Goal: Transaction & Acquisition: Download file/media

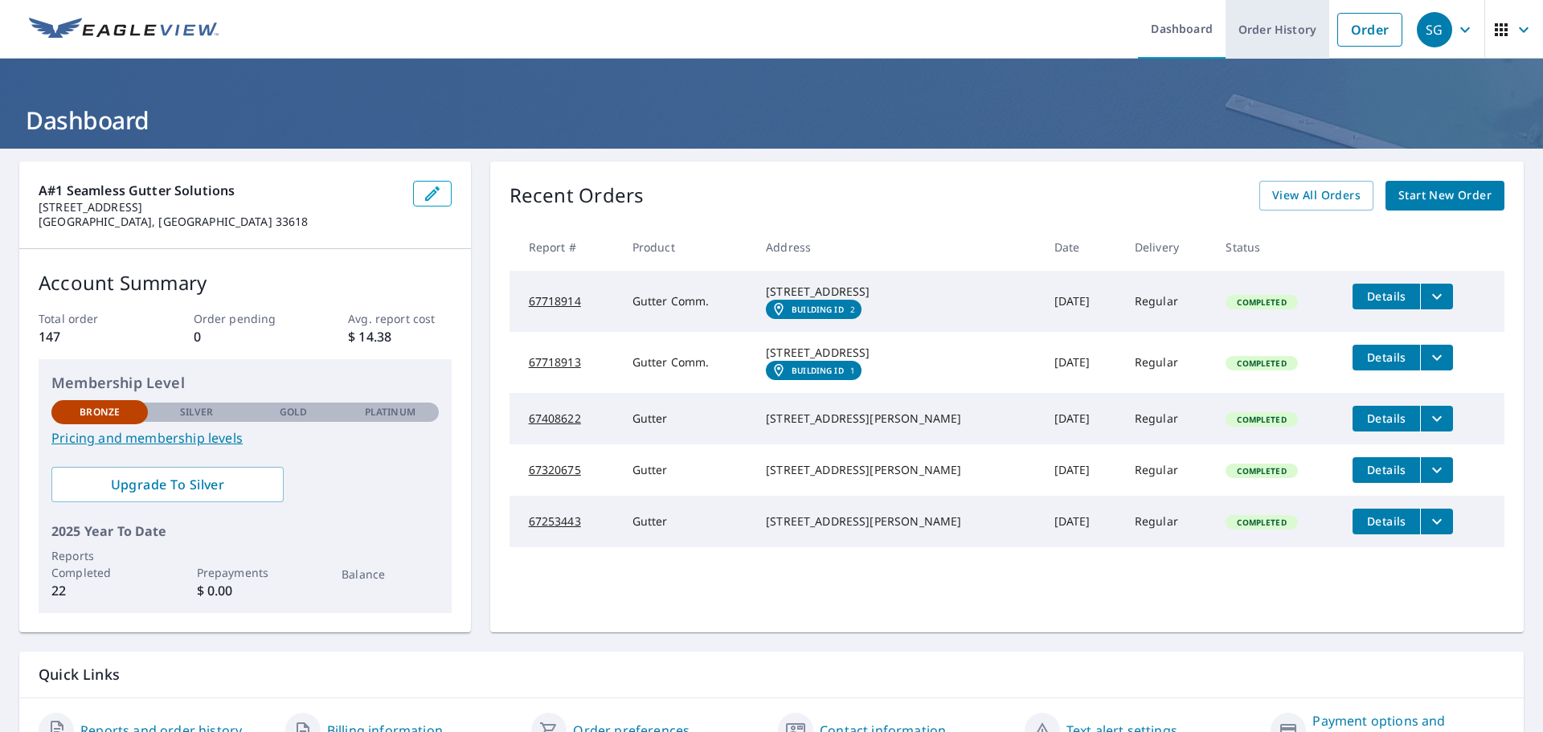
click at [1273, 31] on link "Order History" at bounding box center [1278, 29] width 104 height 59
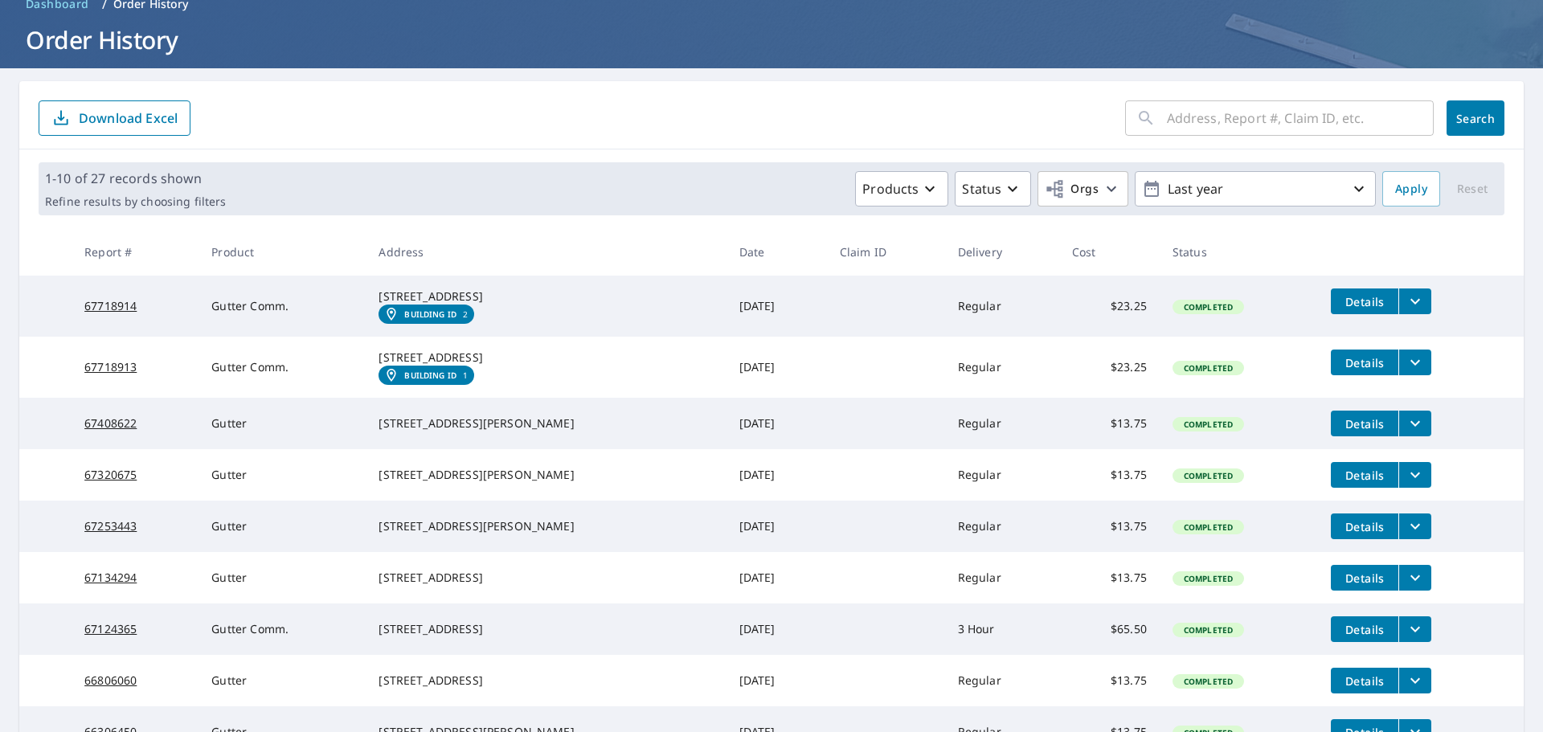
click at [1367, 370] on span "Details" at bounding box center [1365, 362] width 48 height 15
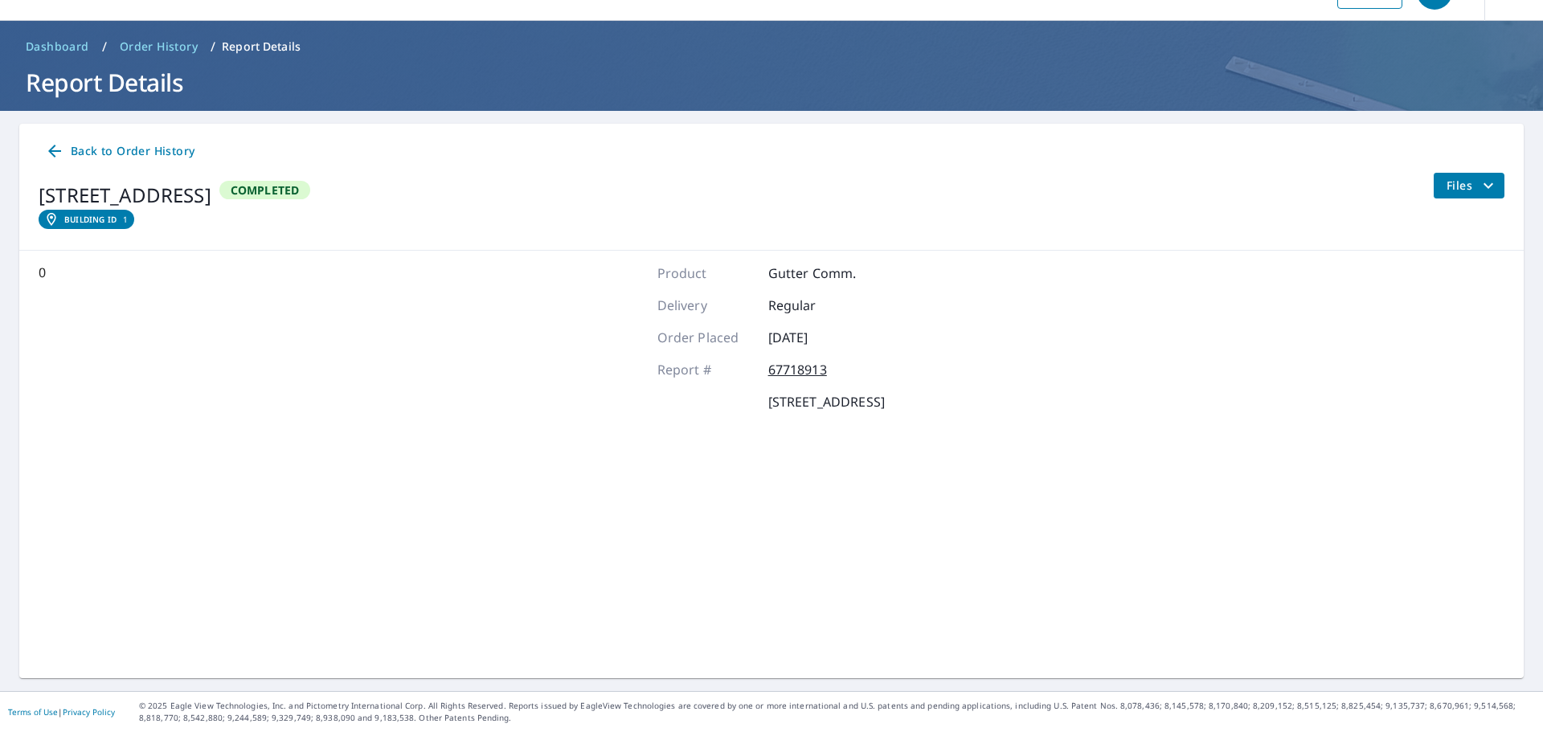
scroll to position [38, 0]
click at [1458, 174] on button "Files" at bounding box center [1469, 186] width 72 height 26
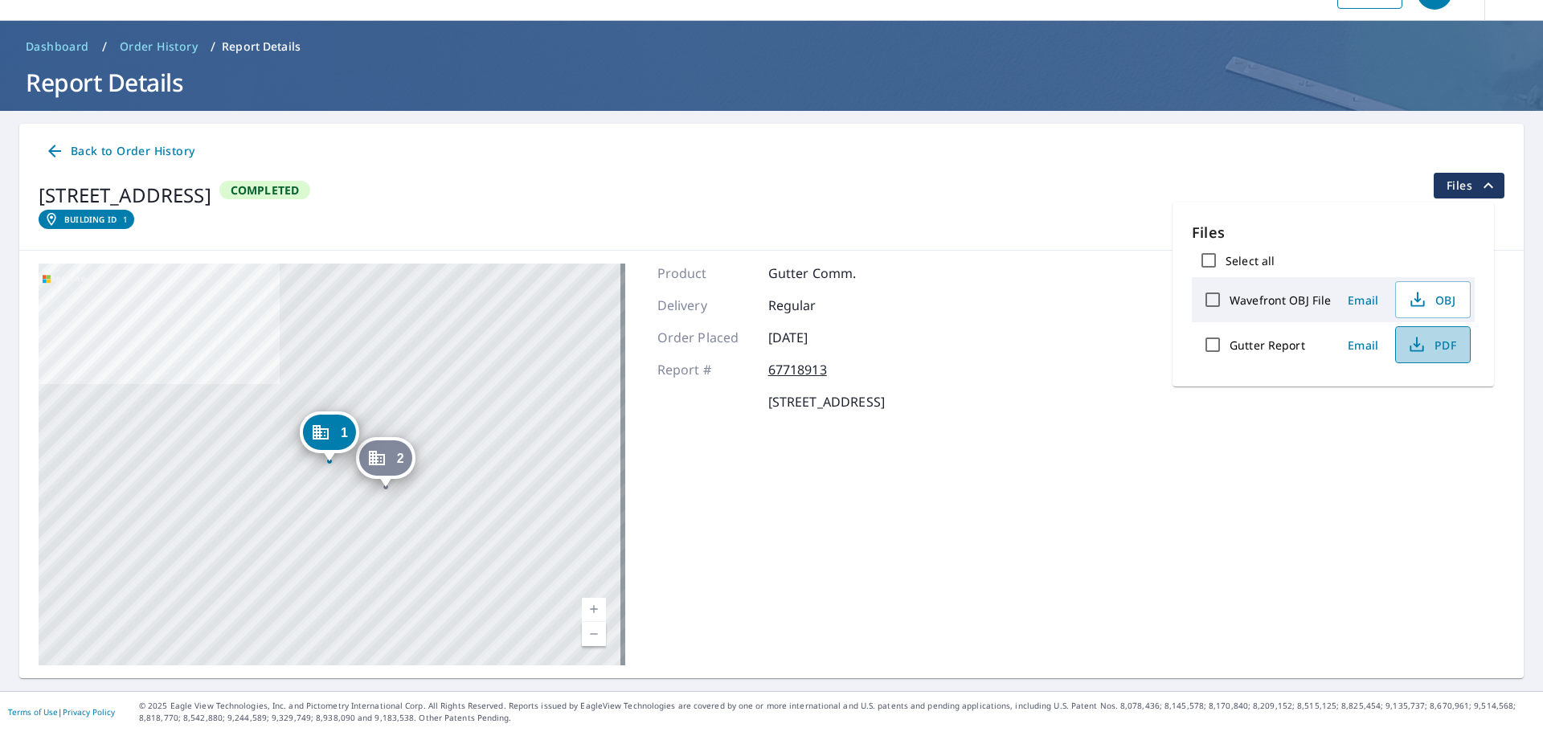
click at [1422, 350] on icon "button" at bounding box center [1416, 344] width 19 height 19
click at [1284, 157] on div "Back to Order History" at bounding box center [772, 152] width 1466 height 30
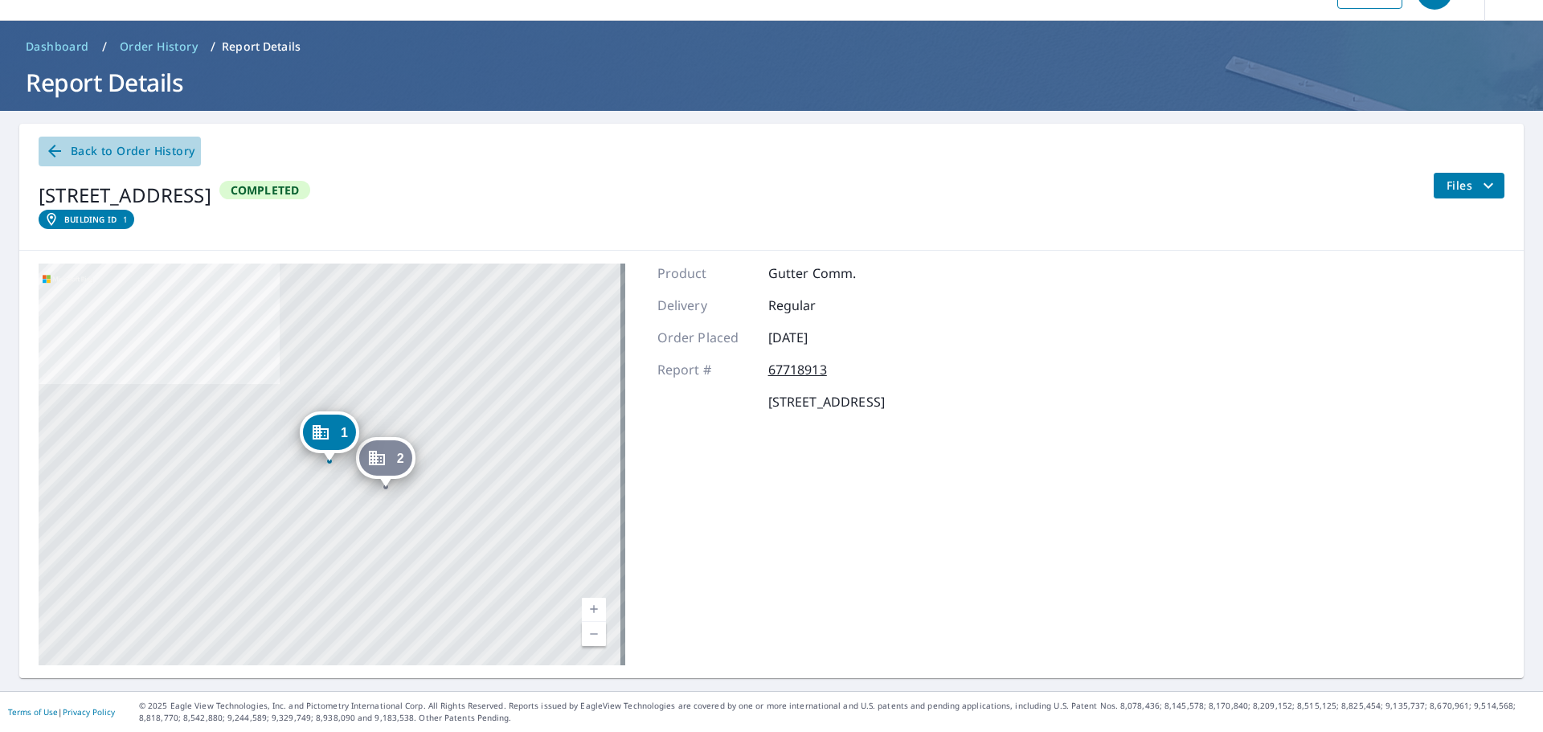
click at [60, 152] on icon at bounding box center [54, 151] width 13 height 13
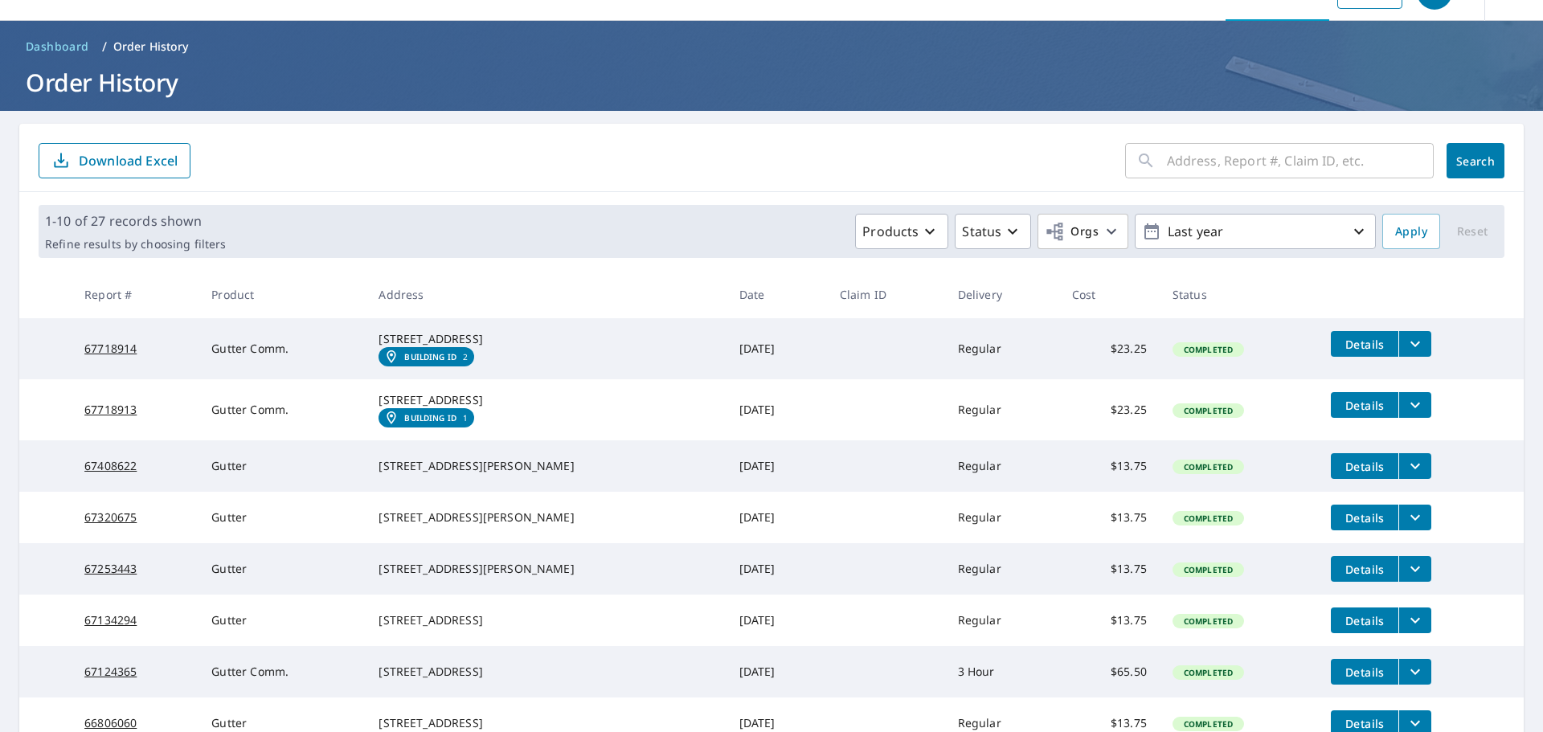
click at [1351, 350] on span "Details" at bounding box center [1365, 344] width 48 height 15
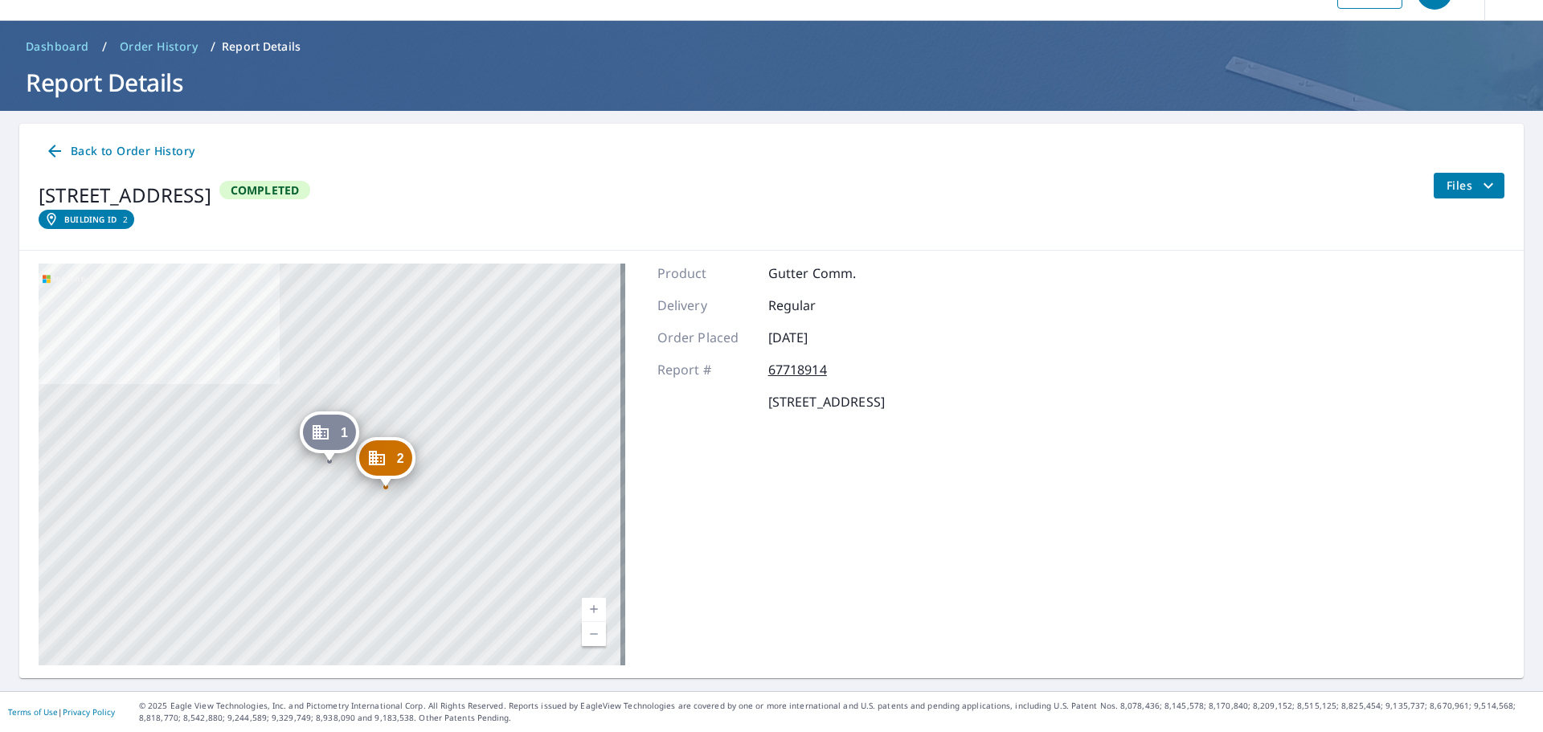
click at [1465, 185] on span "Files" at bounding box center [1472, 185] width 51 height 19
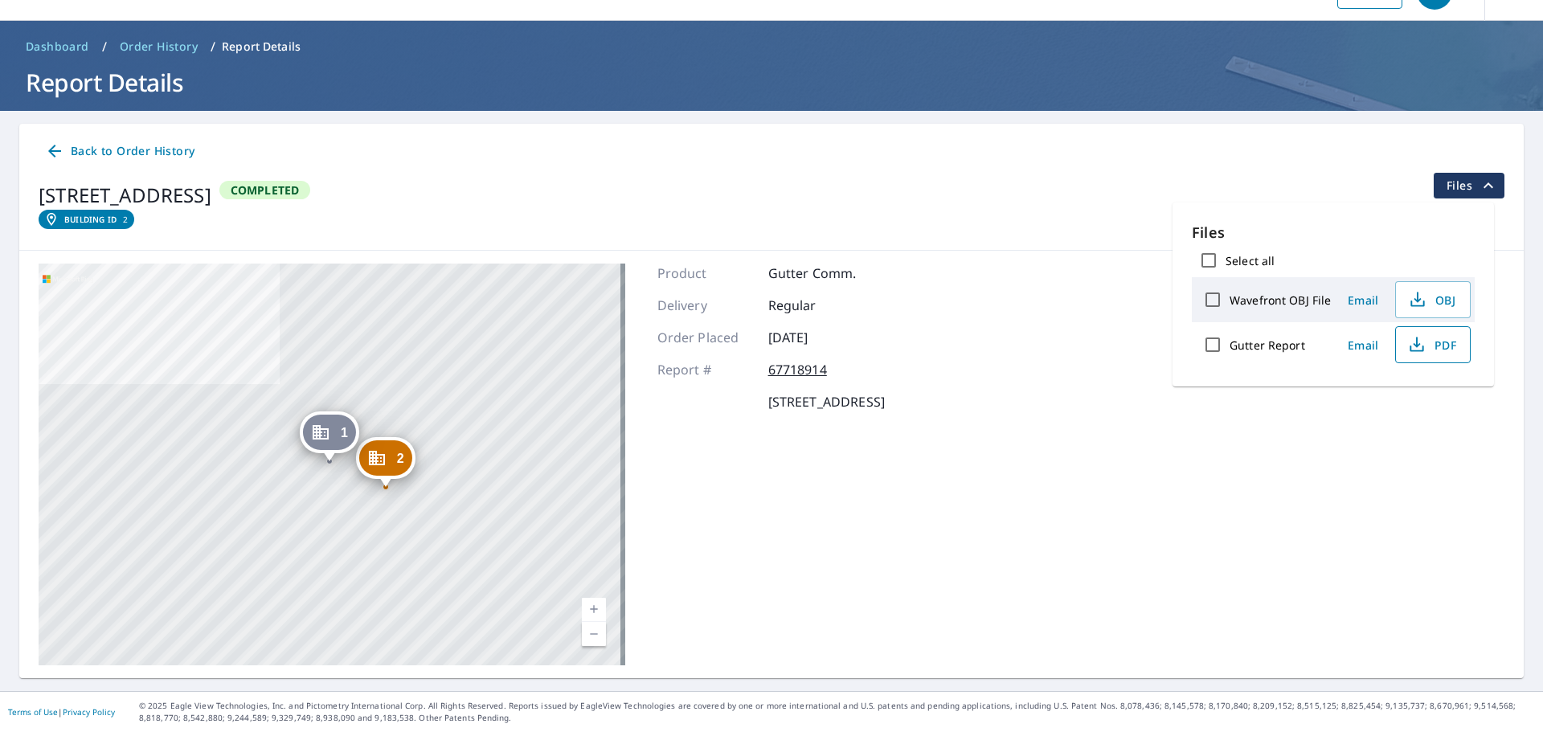
click at [1443, 350] on span "PDF" at bounding box center [1431, 344] width 51 height 19
click at [712, 171] on div "Back to Order History [STREET_ADDRESS][GEOGRAPHIC_DATA] ID 2 Completed Files" at bounding box center [771, 187] width 1504 height 127
